Goal: Transaction & Acquisition: Purchase product/service

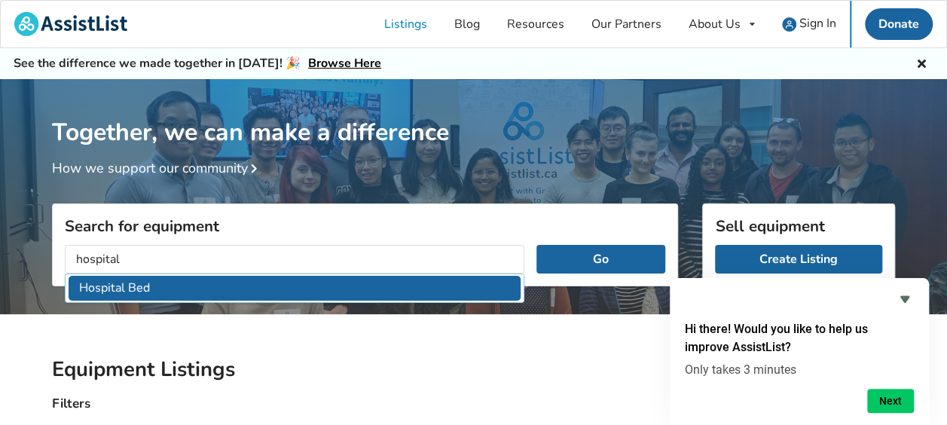
click at [252, 297] on li "Hospital Bed" at bounding box center [295, 288] width 452 height 25
type input "Hospital Bed"
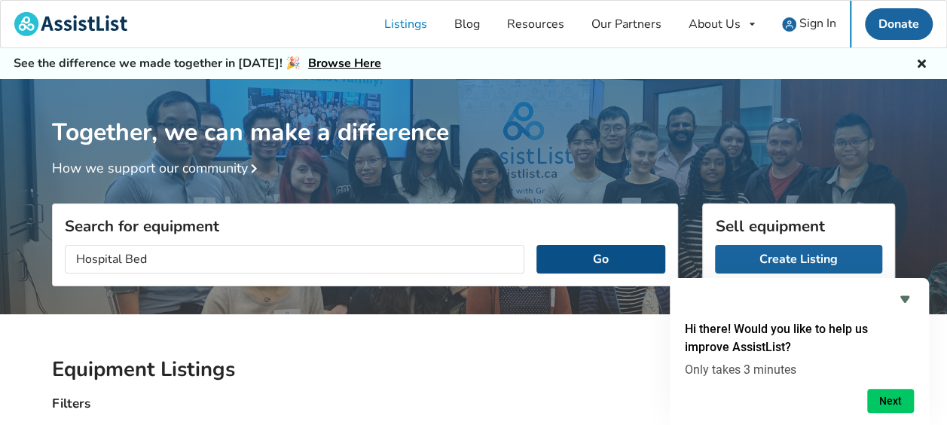
click at [618, 261] on button "Go" at bounding box center [600, 259] width 129 height 29
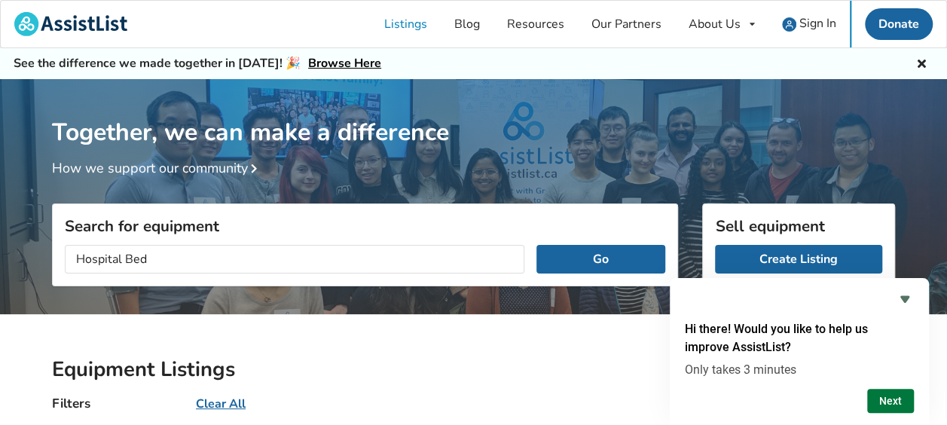
click at [892, 403] on button "Next" at bounding box center [890, 401] width 47 height 24
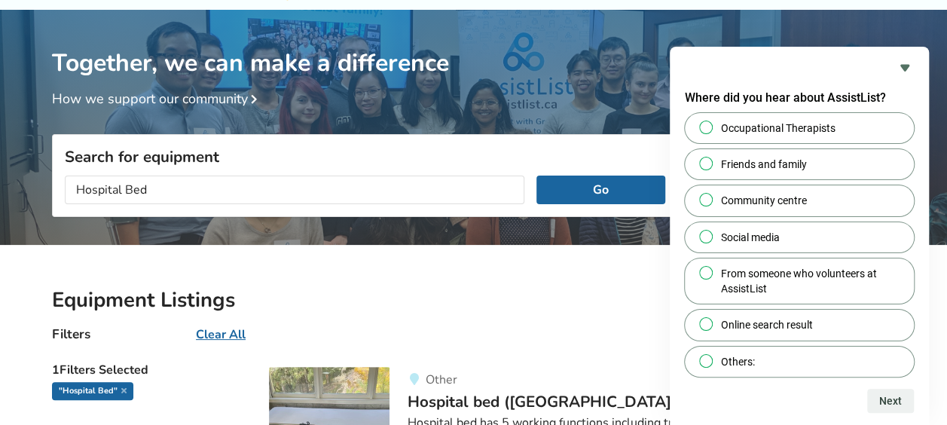
scroll to position [226, 0]
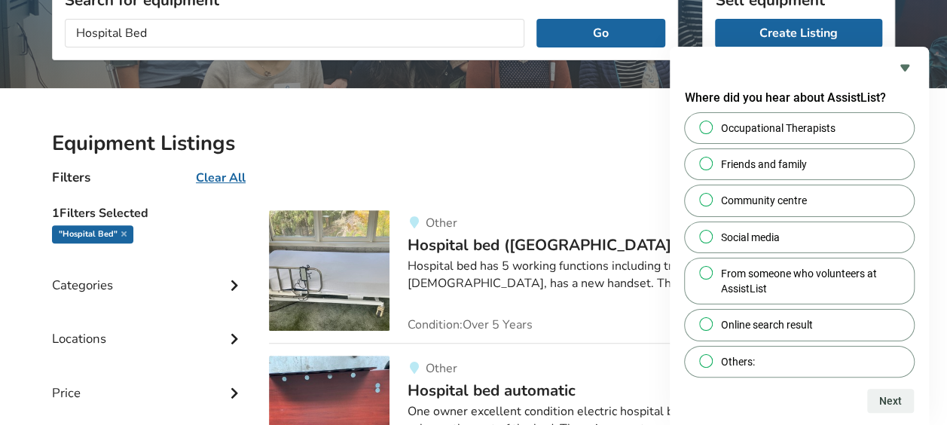
click at [551, 212] on div "Other Hospital bed ([GEOGRAPHIC_DATA], [GEOGRAPHIC_DATA]) $500 Hospital bed has…" at bounding box center [641, 270] width 505 height 121
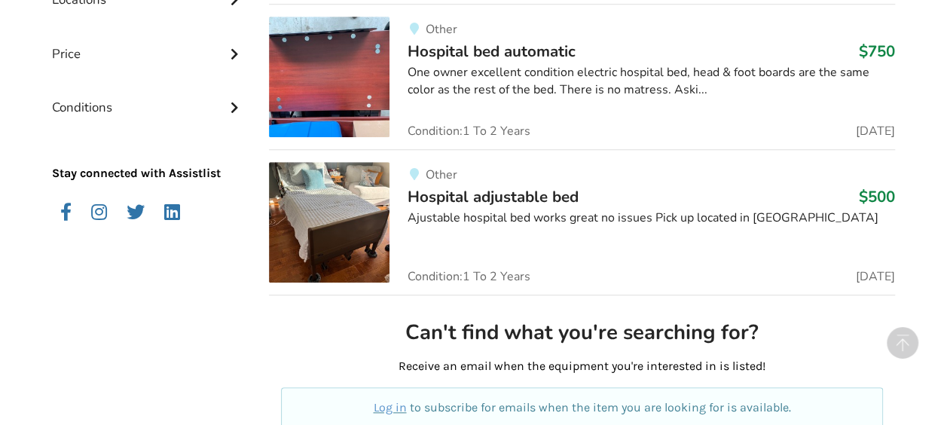
scroll to position [500, 0]
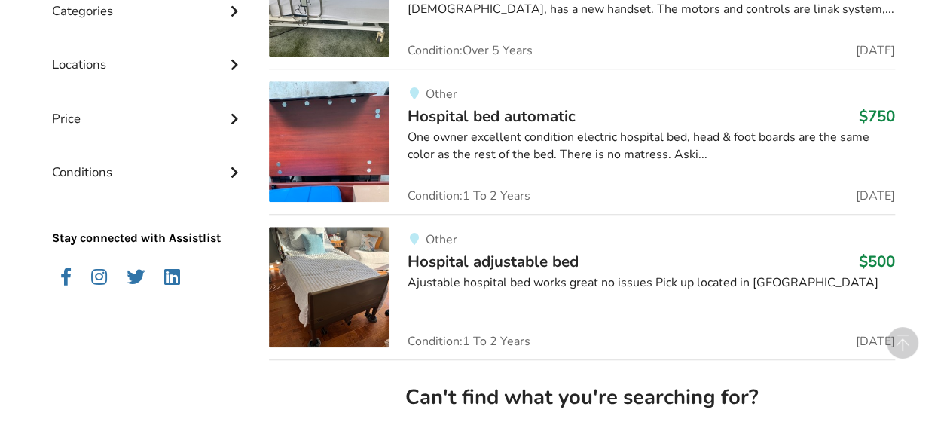
click at [92, 66] on div "Locations" at bounding box center [148, 52] width 193 height 53
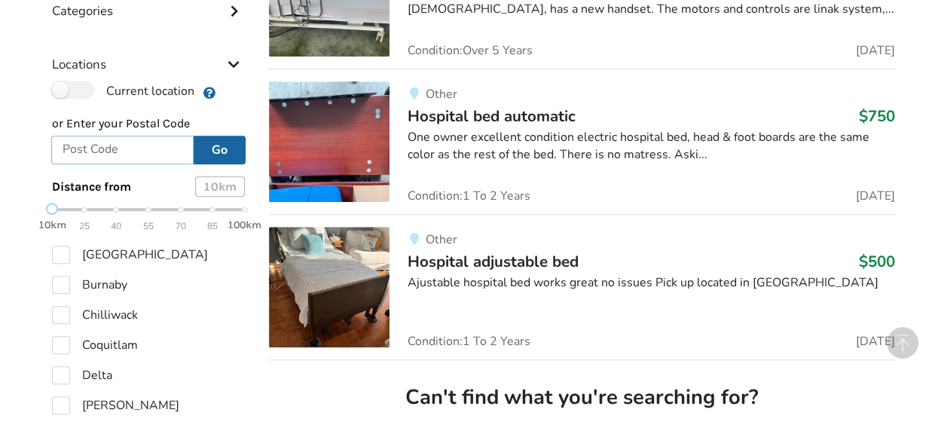
click at [103, 148] on input "text" at bounding box center [122, 150] width 142 height 29
type input "[GEOGRAPHIC_DATA]"
click at [234, 152] on button "Go" at bounding box center [220, 150] width 52 height 29
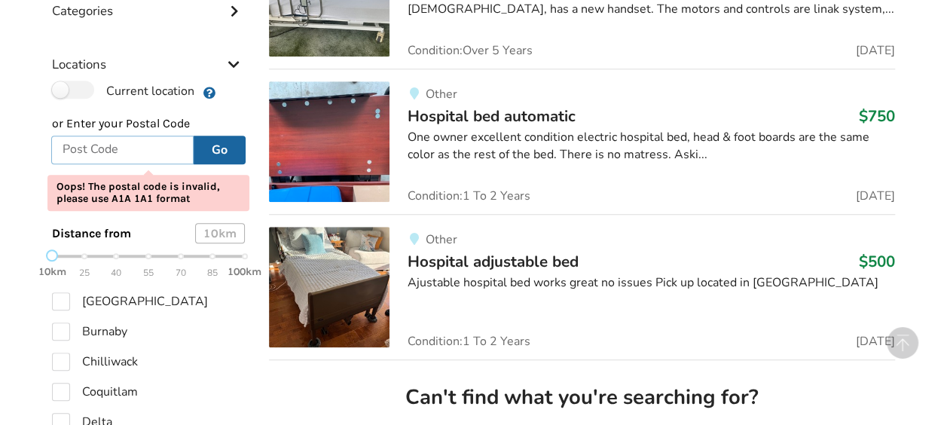
click at [71, 150] on input "text" at bounding box center [122, 150] width 142 height 29
type input "t2b 3b9"
click at [211, 154] on button "Go" at bounding box center [220, 150] width 52 height 29
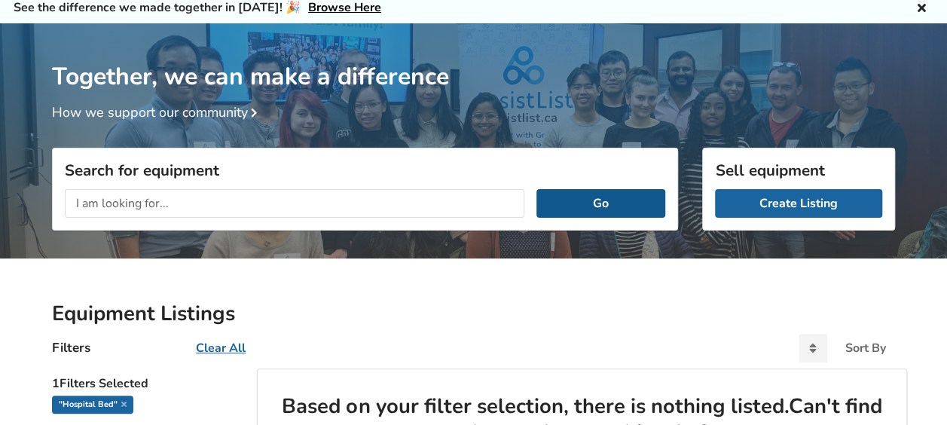
scroll to position [301, 0]
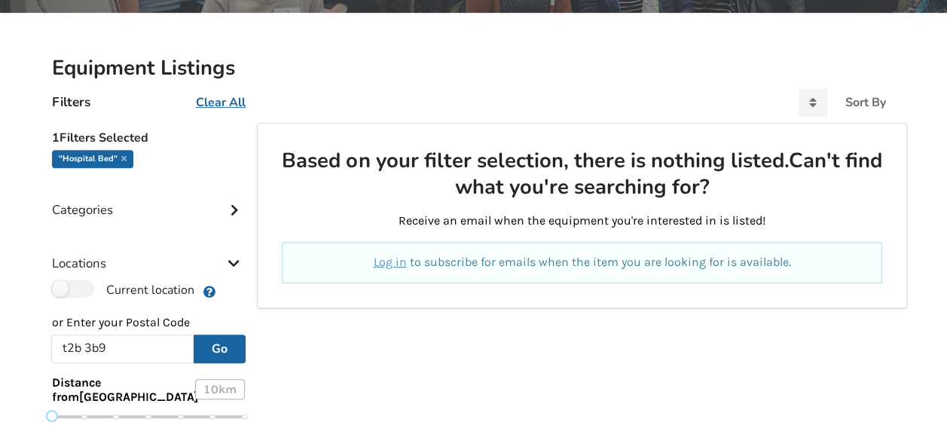
click at [185, 215] on div "Categories" at bounding box center [148, 198] width 193 height 53
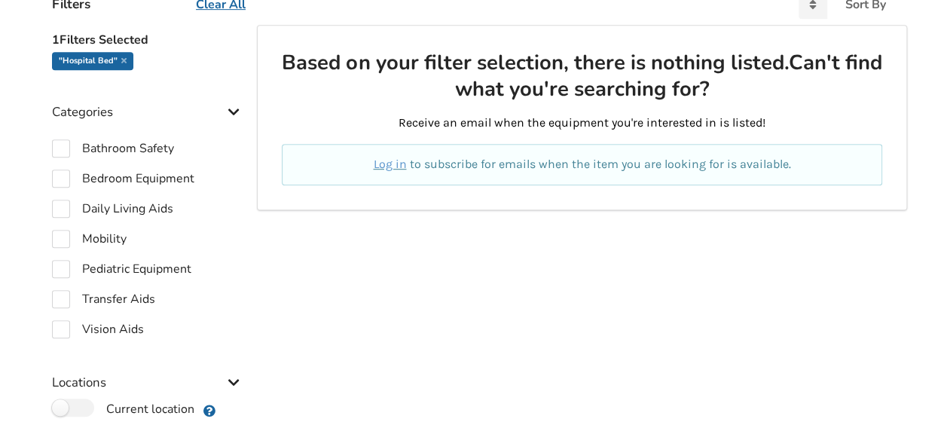
scroll to position [377, 0]
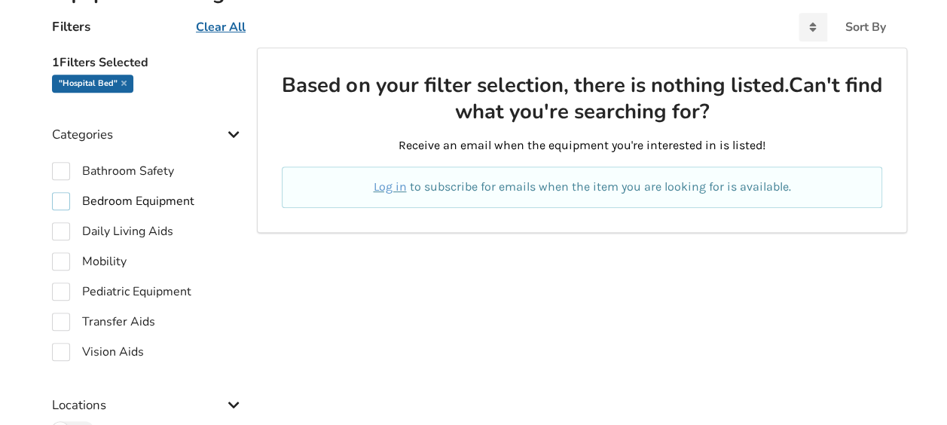
click at [66, 197] on label "Bedroom Equipment" at bounding box center [123, 201] width 142 height 18
checkbox input "true"
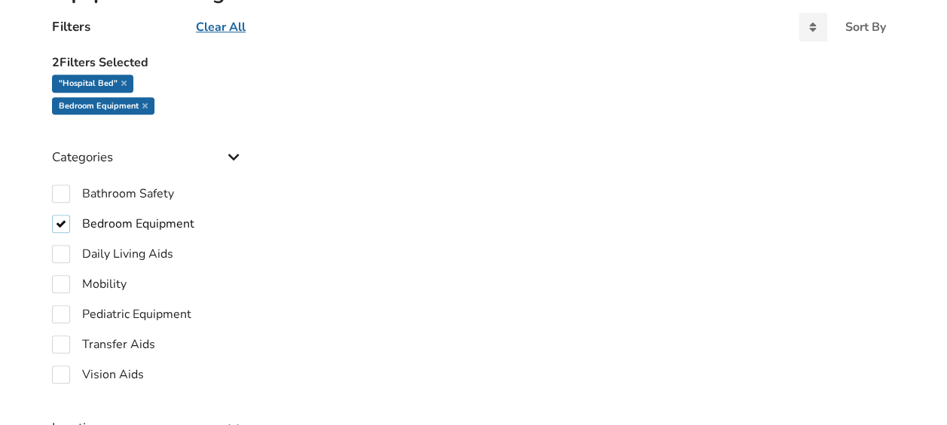
scroll to position [603, 0]
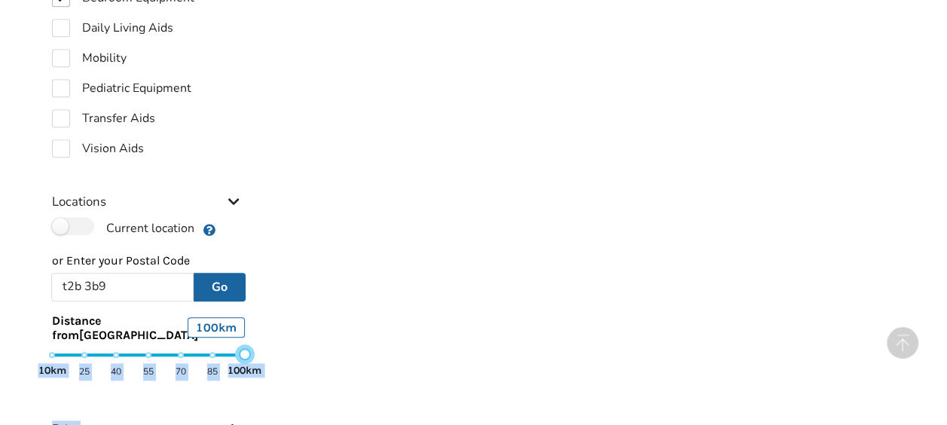
drag, startPoint x: 54, startPoint y: 335, endPoint x: 277, endPoint y: 348, distance: 223.3
click at [277, 348] on div "2 Filters Selected "Hospital Bed" Bedroom Equipment Categories Bathroom Safety …" at bounding box center [473, 218] width 867 height 795
click at [222, 273] on button "Go" at bounding box center [220, 287] width 52 height 29
click at [230, 273] on button "Go" at bounding box center [220, 287] width 52 height 29
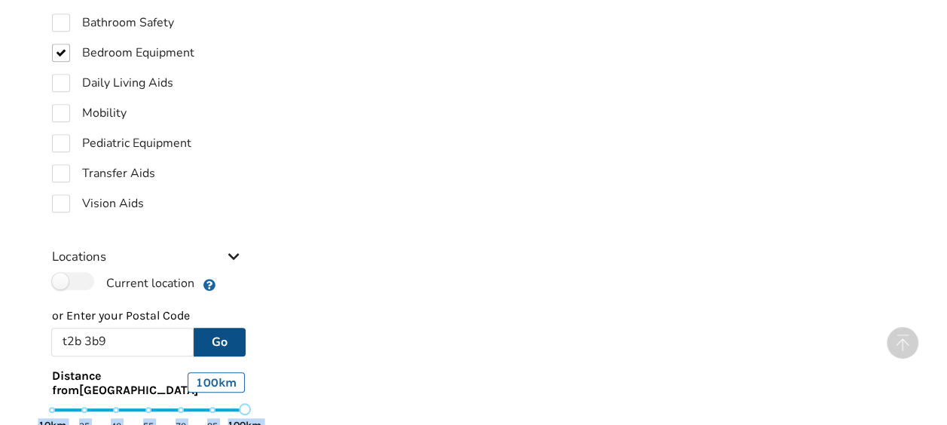
scroll to position [377, 0]
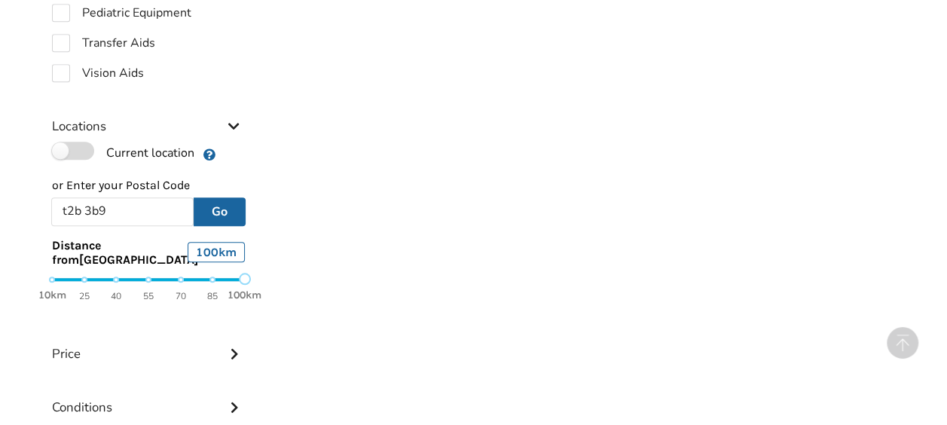
click at [67, 142] on label "Current location" at bounding box center [123, 152] width 142 height 20
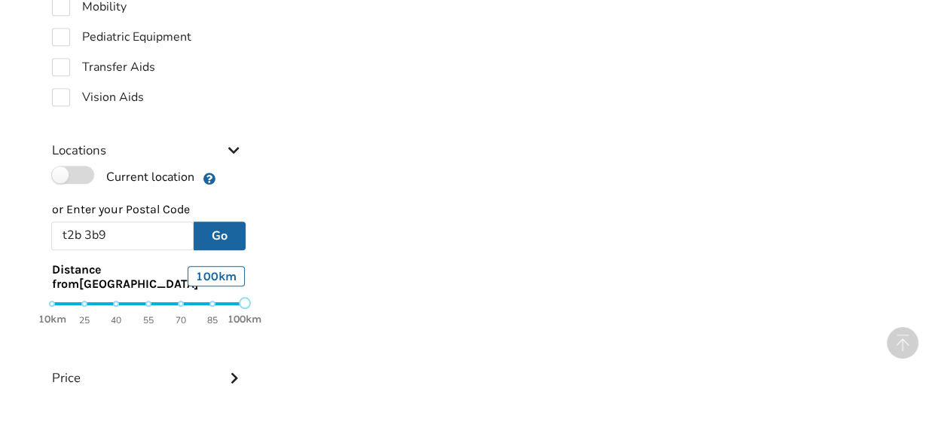
click at [85, 166] on label "Current location" at bounding box center [123, 176] width 142 height 20
click at [211, 221] on button "Go" at bounding box center [220, 235] width 52 height 29
click at [76, 166] on label "Current location" at bounding box center [123, 176] width 142 height 20
click at [209, 221] on button "Go" at bounding box center [220, 235] width 52 height 29
